Goal: Browse casually: Explore the website without a specific task or goal

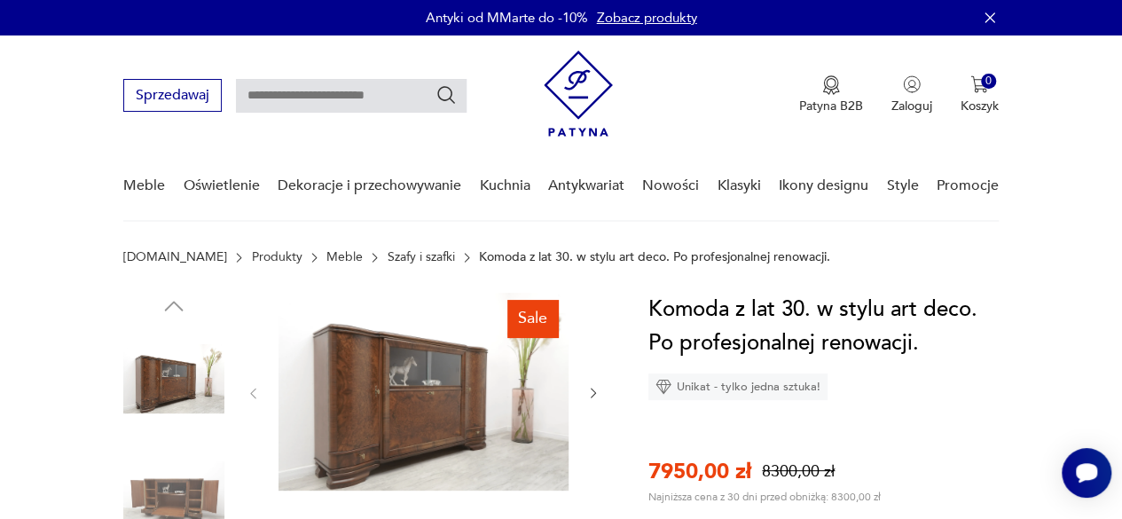
click at [362, 406] on img at bounding box center [423, 392] width 290 height 198
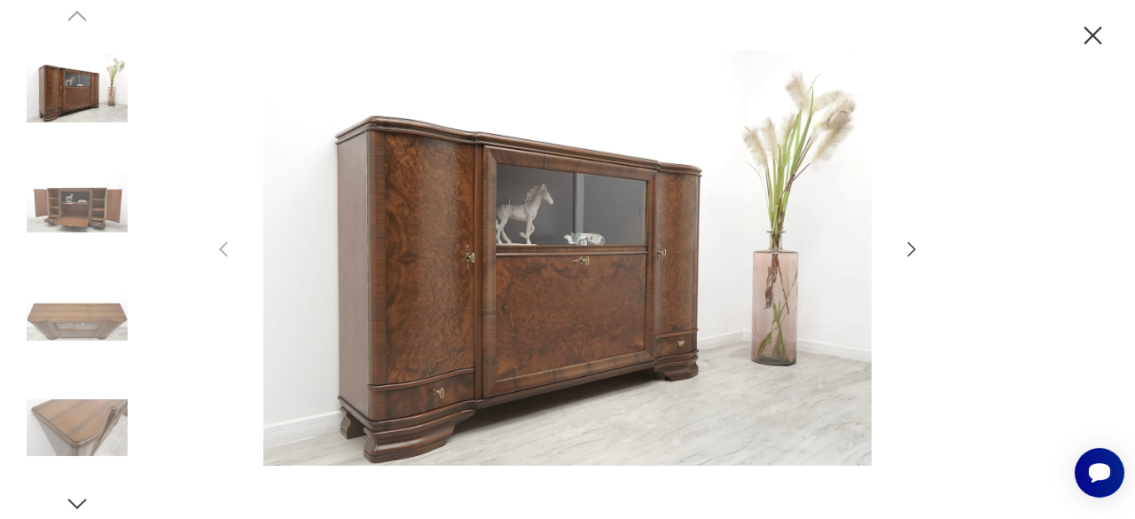
click at [911, 249] on icon "button" at bounding box center [911, 248] width 21 height 21
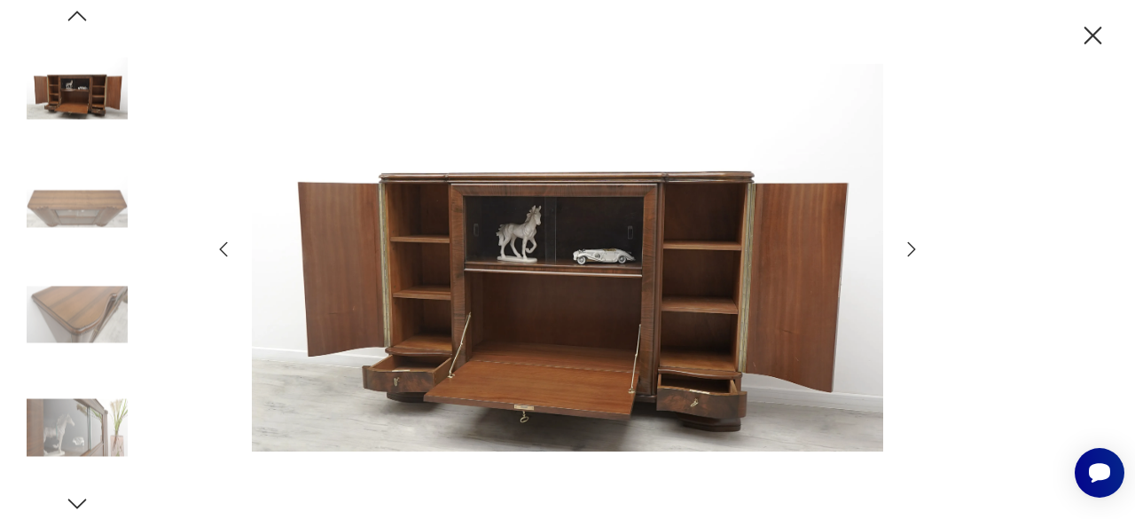
click at [1092, 33] on icon "button" at bounding box center [1092, 35] width 31 height 31
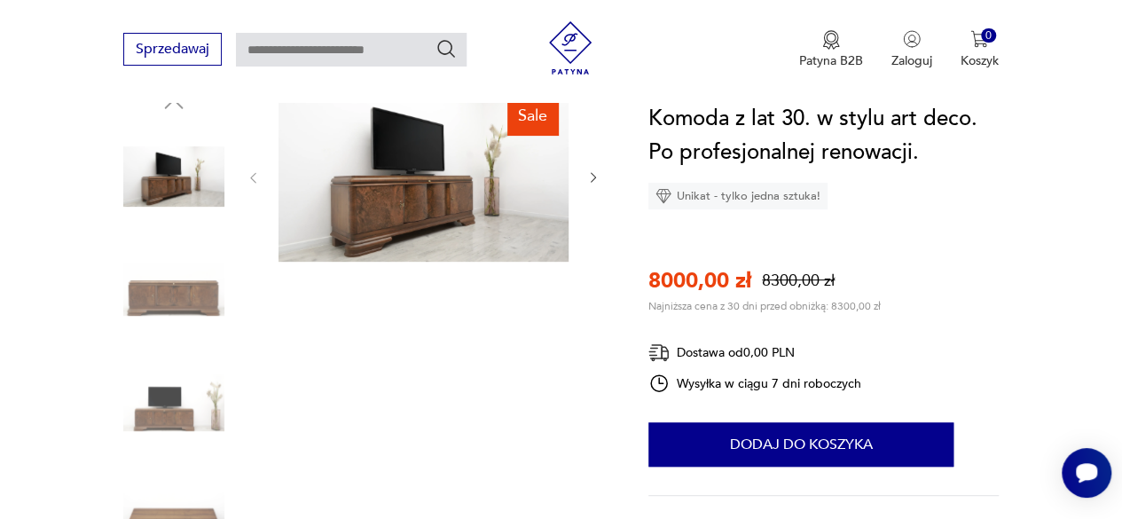
scroll to position [203, 0]
click at [594, 182] on icon "button" at bounding box center [593, 176] width 14 height 14
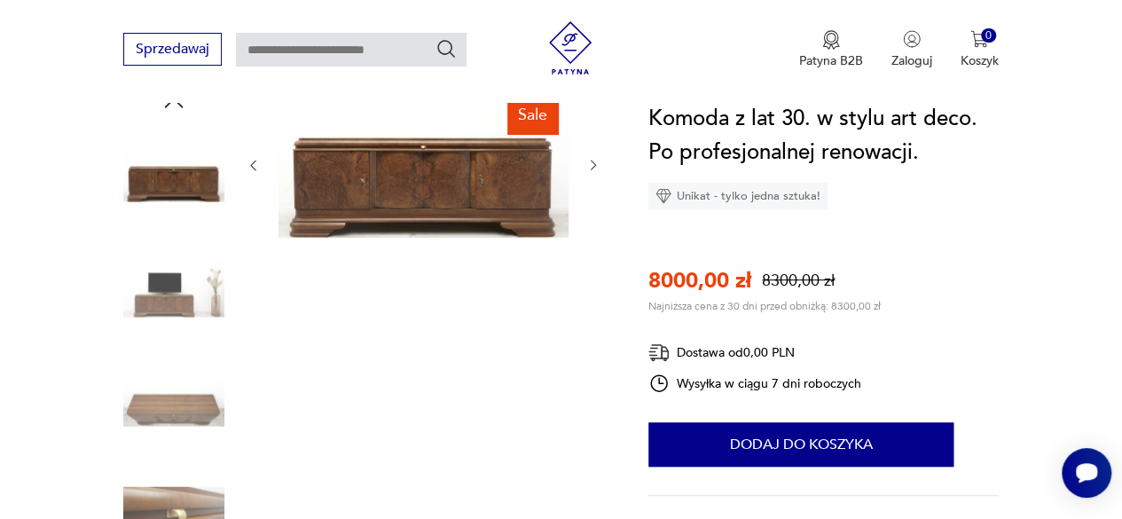
click at [590, 167] on icon "button" at bounding box center [593, 165] width 14 height 14
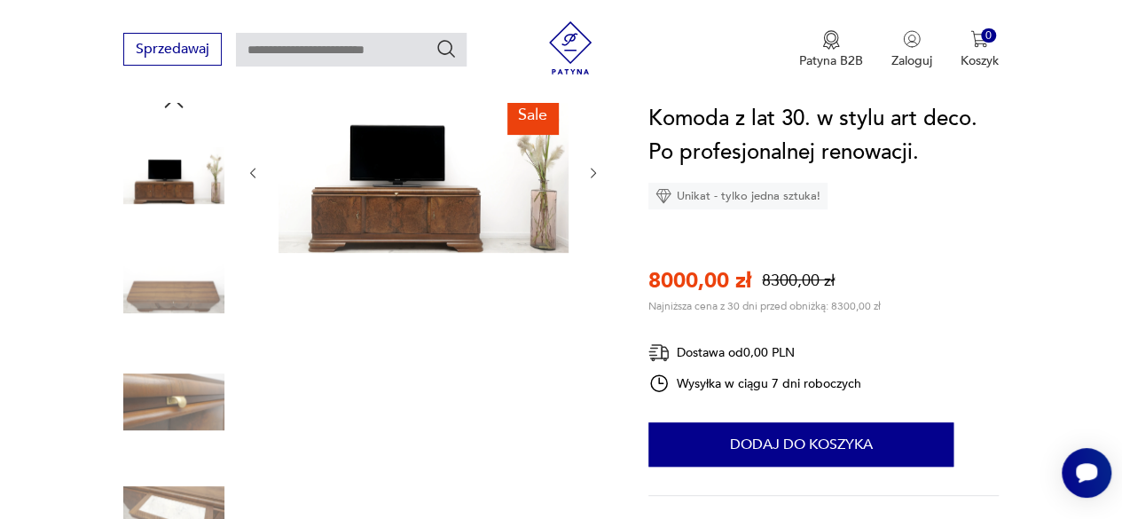
click at [599, 175] on icon "button" at bounding box center [593, 173] width 14 height 14
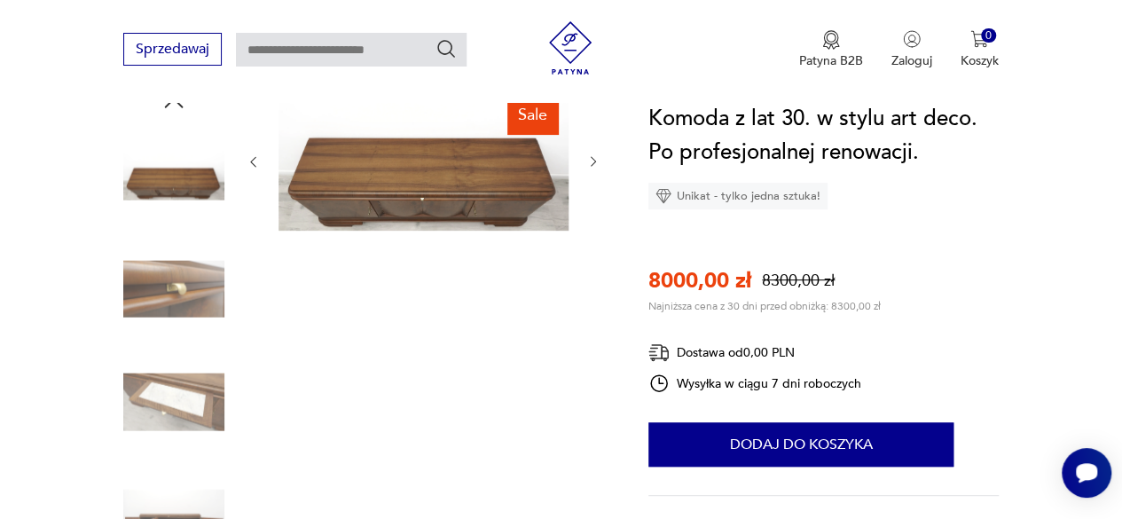
click at [599, 175] on div at bounding box center [423, 162] width 355 height 145
click at [593, 164] on icon "button" at bounding box center [592, 162] width 5 height 10
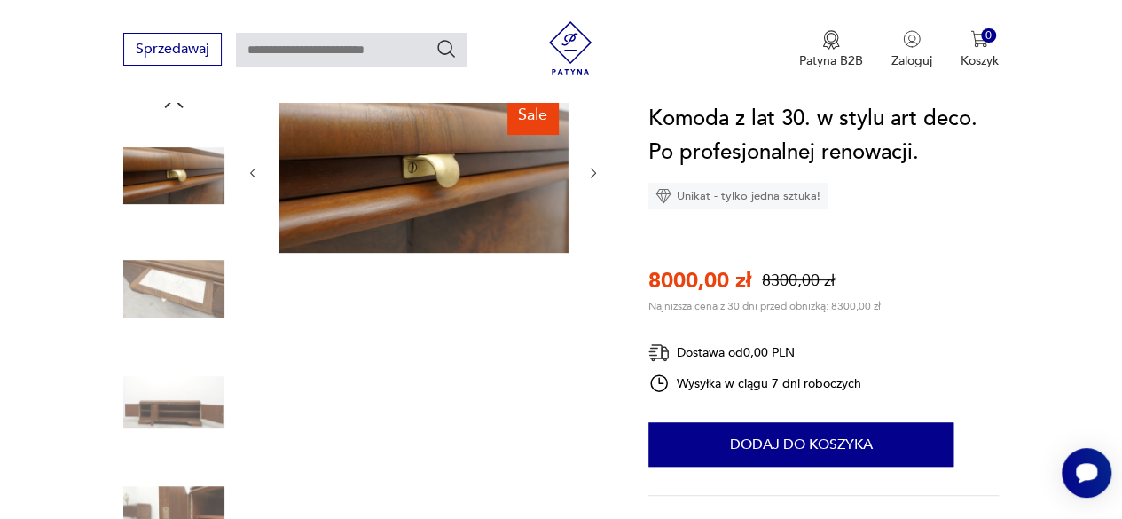
click at [593, 164] on button "button" at bounding box center [593, 173] width 14 height 18
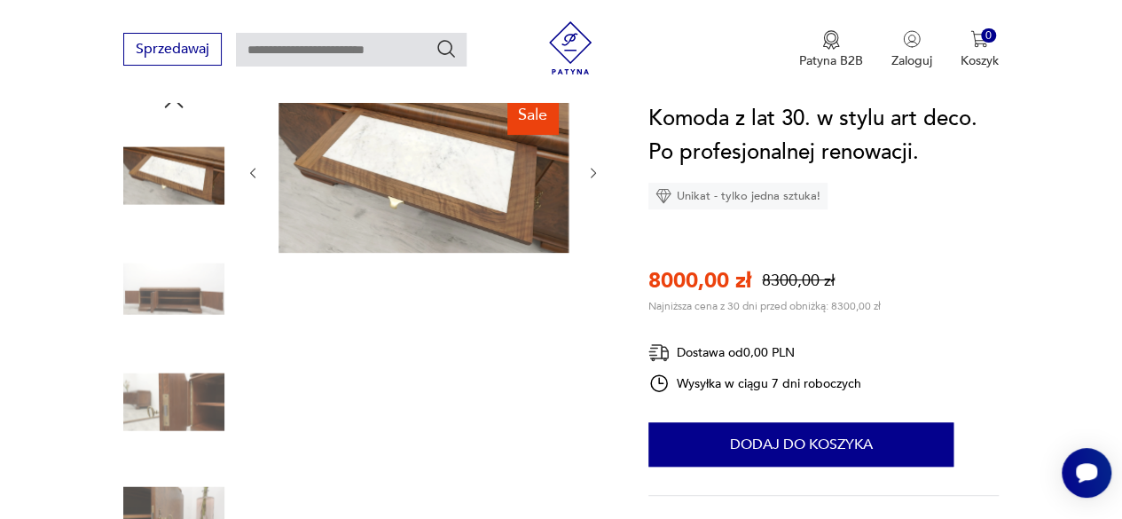
click at [593, 164] on button "button" at bounding box center [593, 173] width 14 height 18
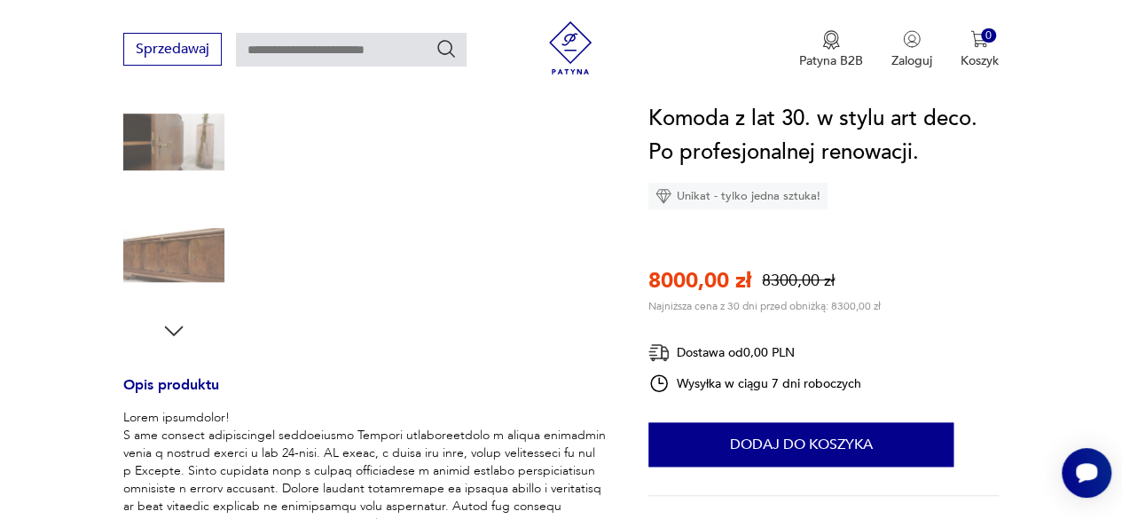
scroll to position [464, 0]
